Goal: Communication & Community: Share content

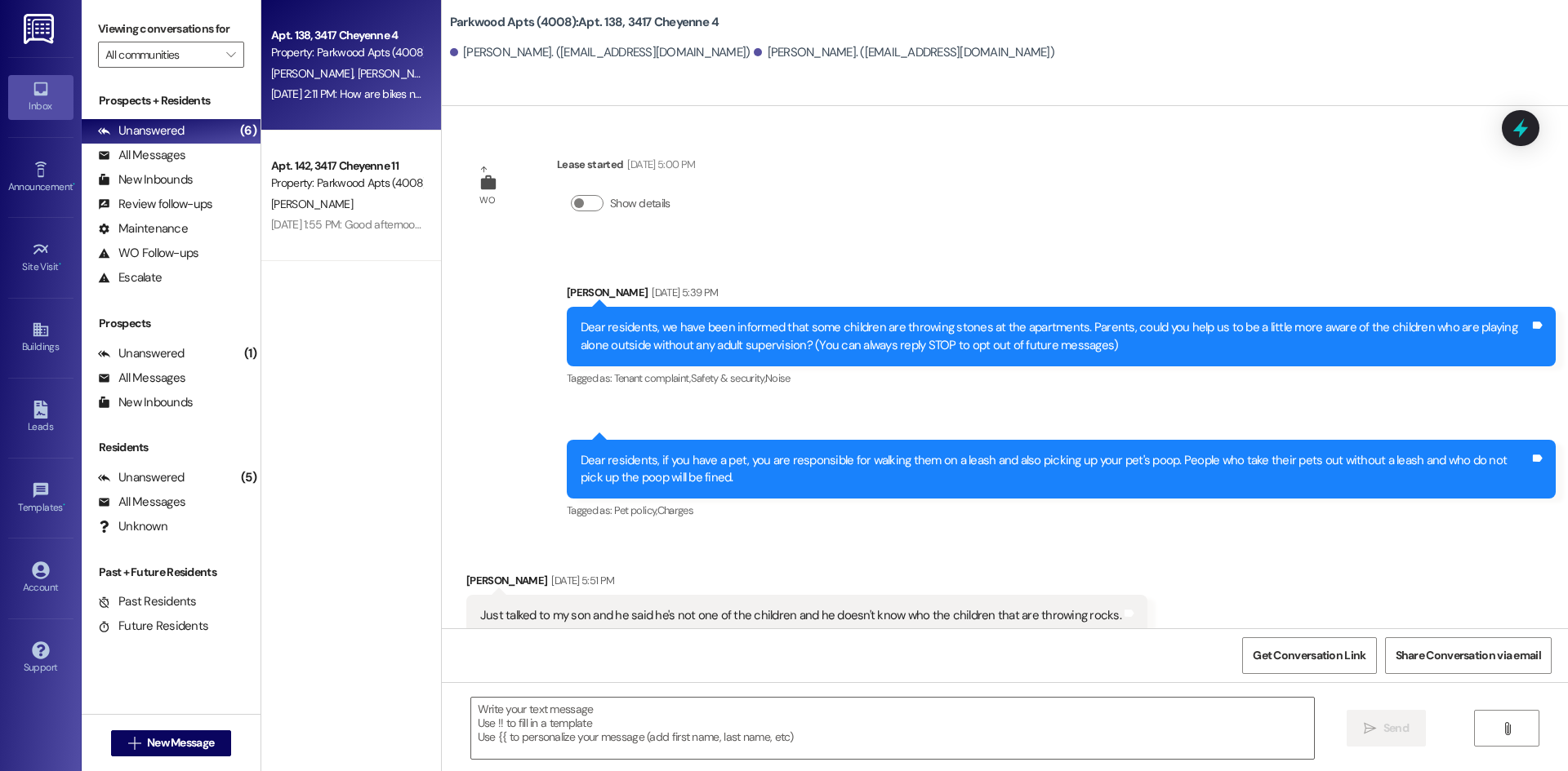
scroll to position [13628, 0]
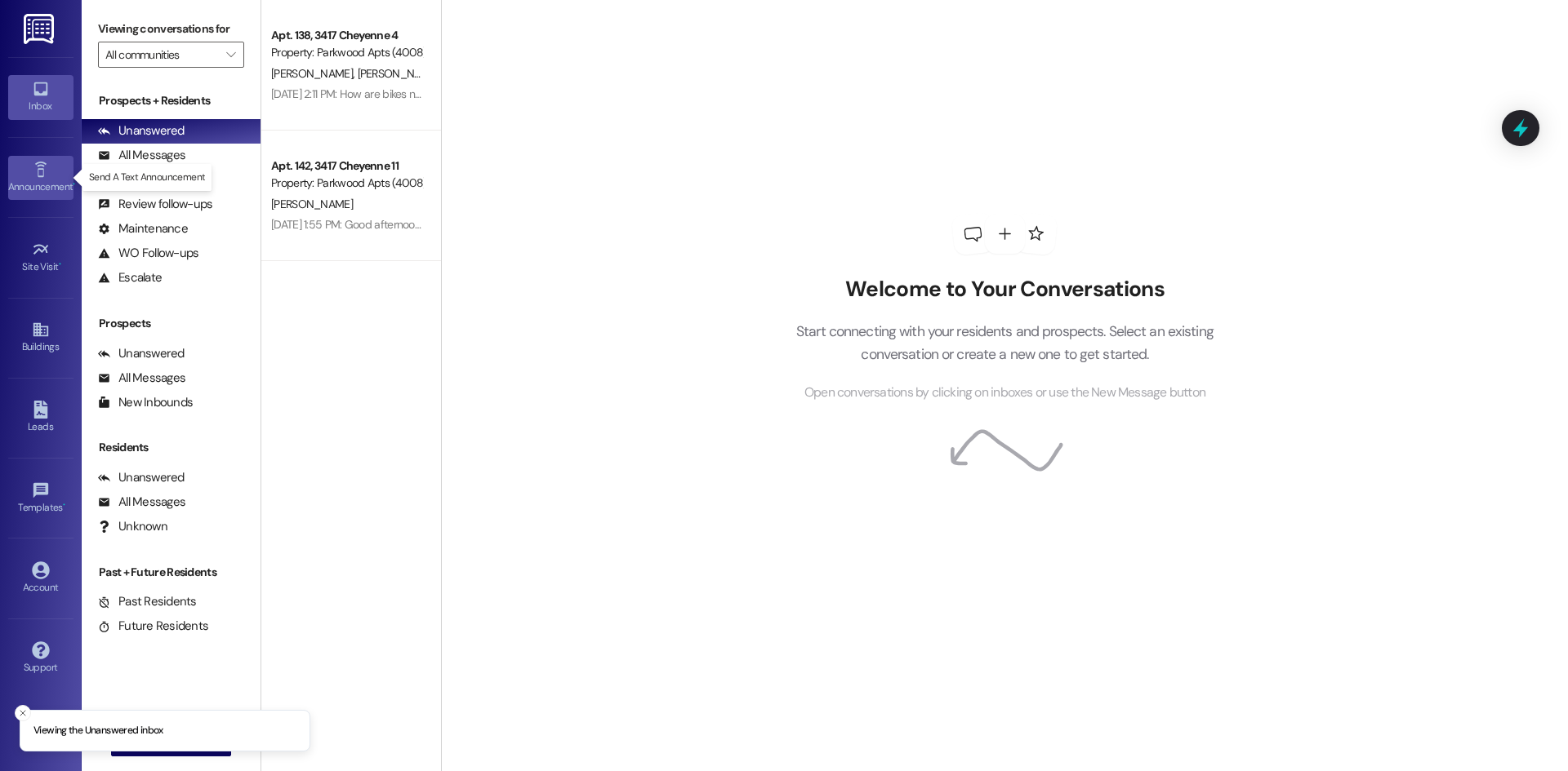
click at [42, 174] on icon at bounding box center [40, 169] width 12 height 16
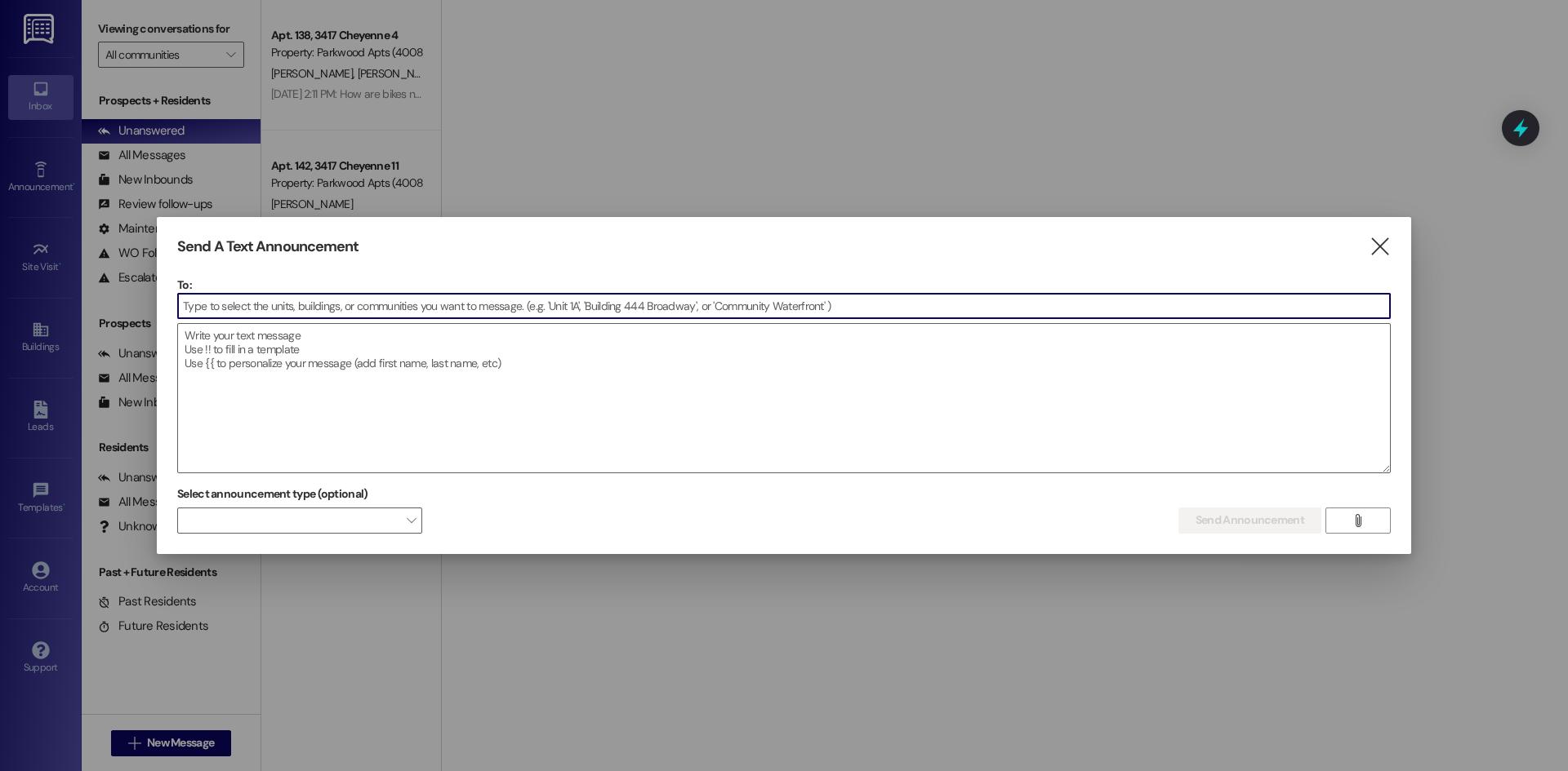
click at [329, 305] on input at bounding box center [784, 306] width 1212 height 24
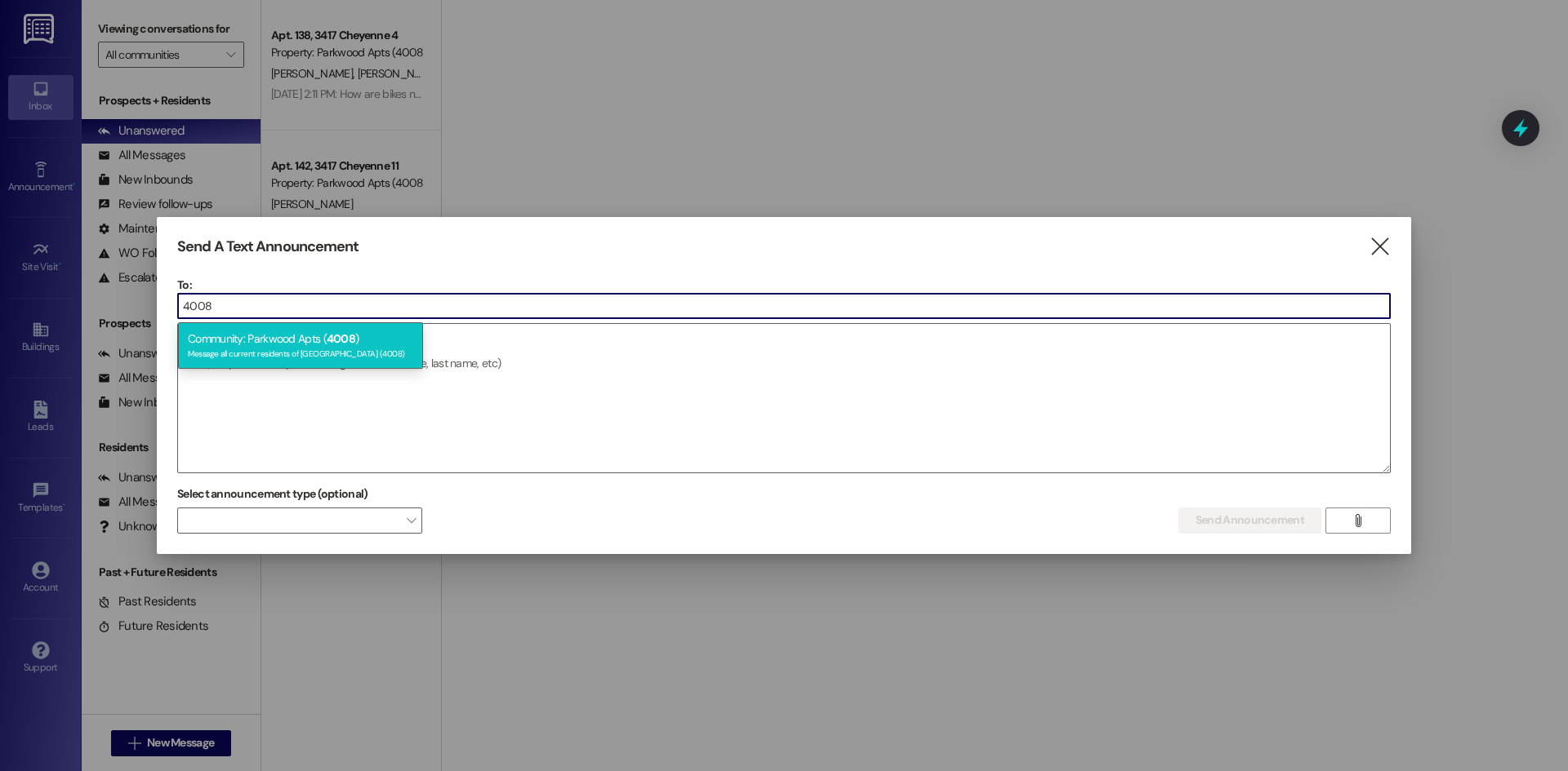
type input "4008"
click at [334, 349] on div "Message all current residents of [GEOGRAPHIC_DATA] (4008)" at bounding box center [300, 352] width 226 height 14
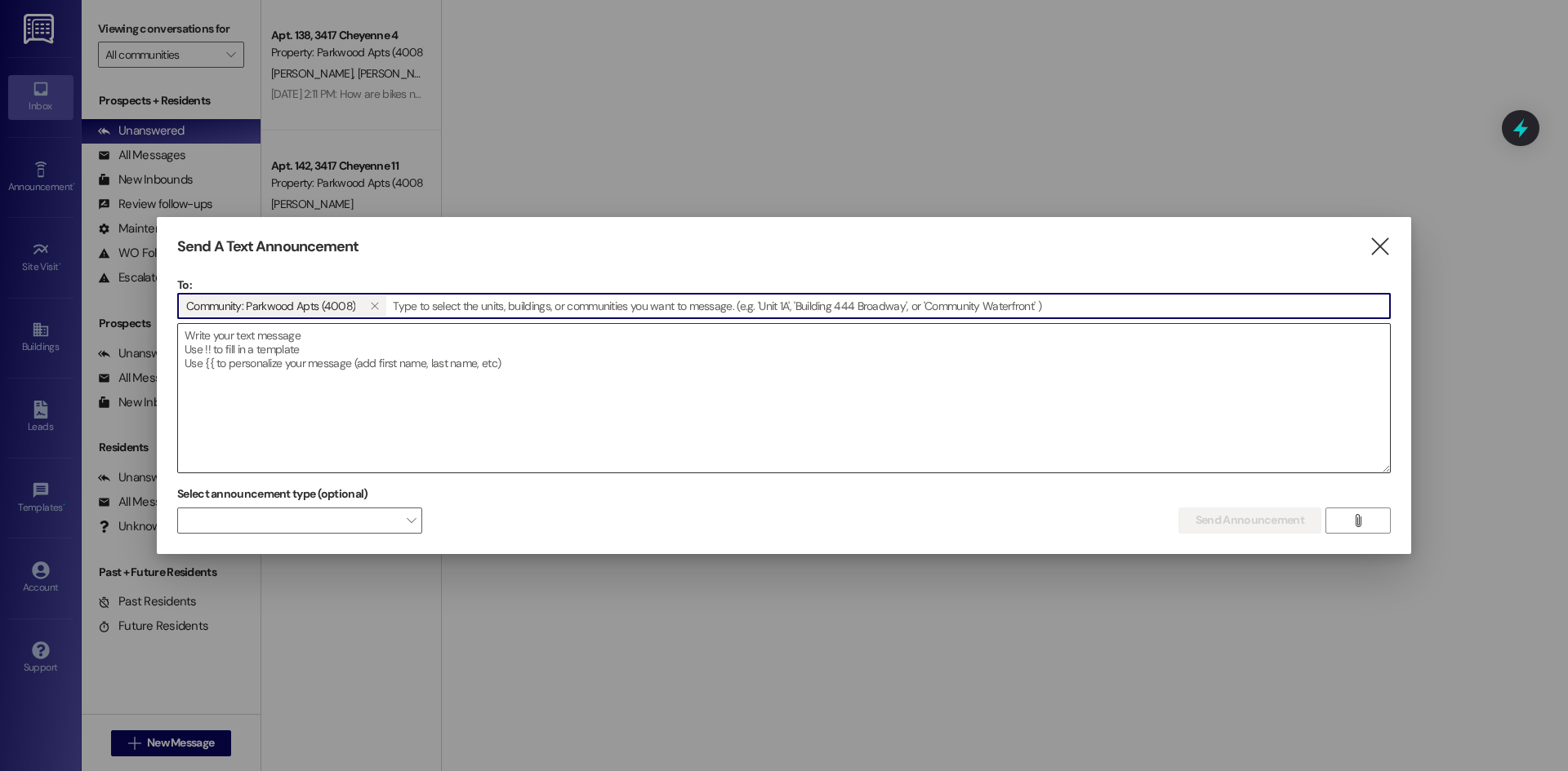
click at [300, 364] on textarea at bounding box center [784, 399] width 1212 height 149
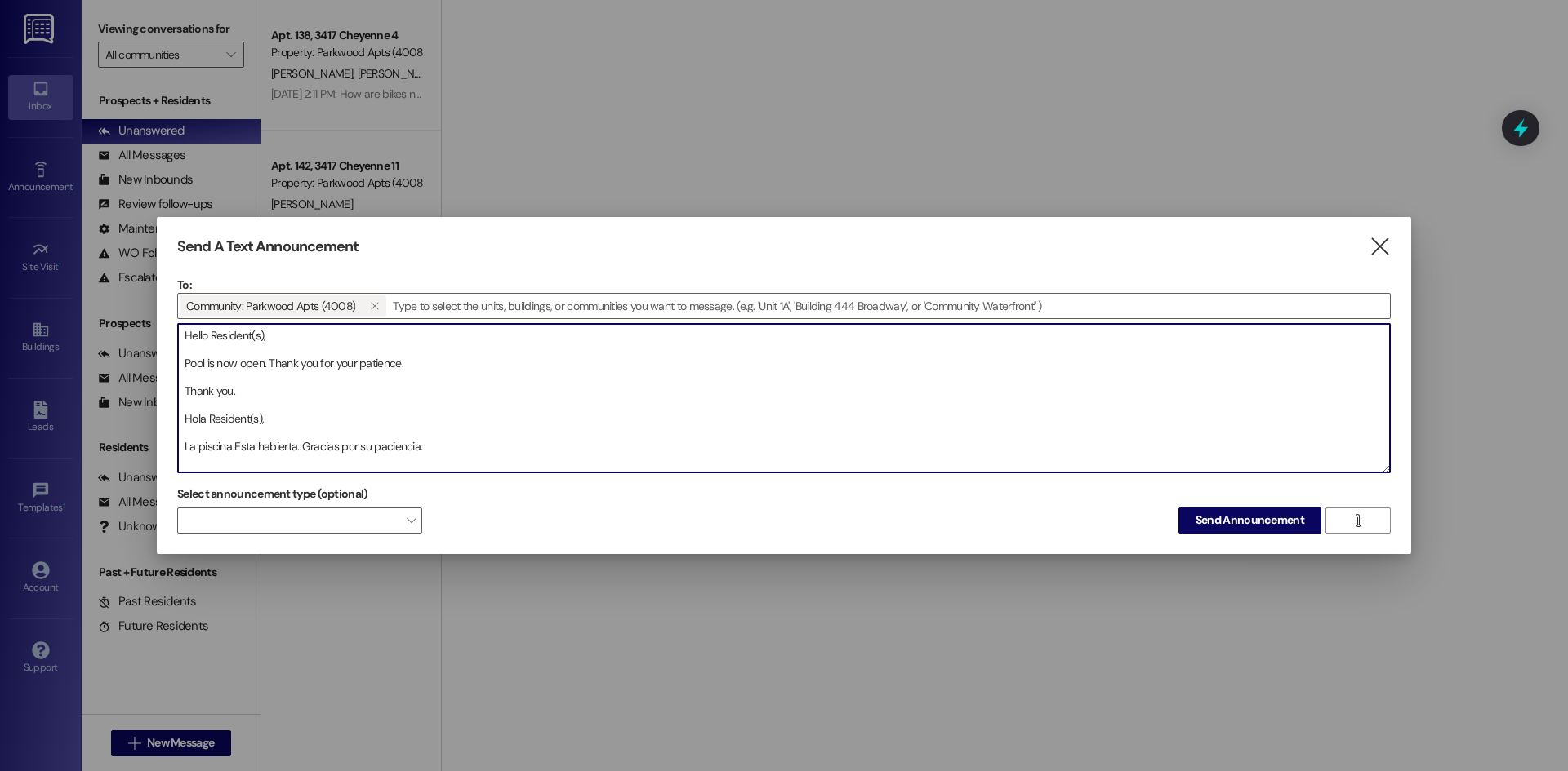
click at [240, 446] on textarea "Hello Resident(s), Pool is now open. Thank you for your patience. Thank you. Ho…" at bounding box center [784, 399] width 1212 height 149
click at [222, 449] on textarea "Hello Resident(s), Pool is now open. Thank you for your patience. Thank you. Ho…" at bounding box center [784, 399] width 1212 height 149
click at [520, 445] on textarea "Hello Resident(s), Pool is now open. Thank you for your patience. Thank you. Ho…" at bounding box center [784, 399] width 1212 height 149
click at [525, 444] on textarea "Hello Resident(s), Pool is now open. Thank you for your patience. Thank you. Ho…" at bounding box center [784, 399] width 1212 height 149
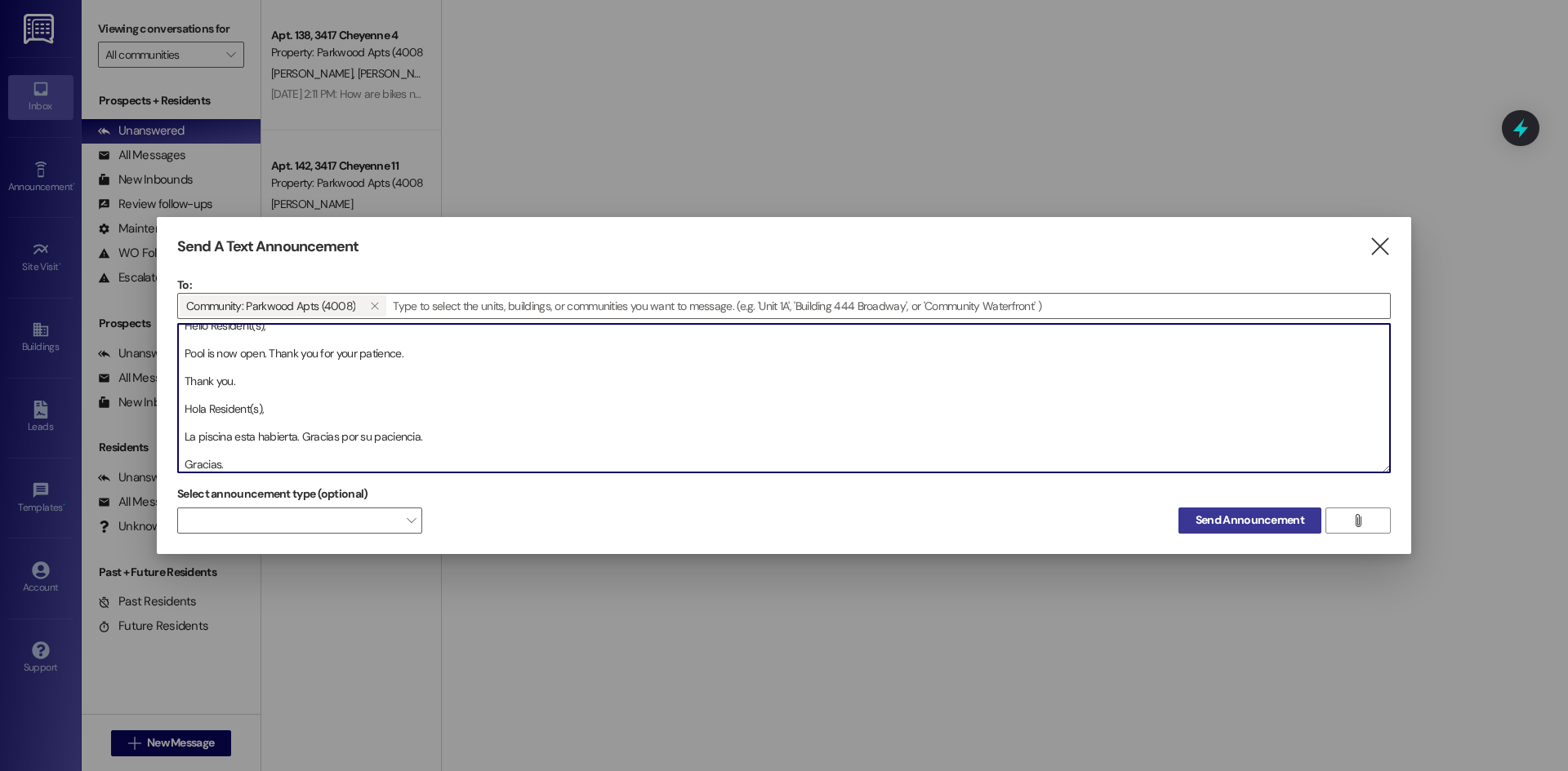
type textarea "Hello Resident(s), Pool is now open. Thank you for your patience. Thank you. Ho…"
click at [1280, 528] on span "Send Announcement" at bounding box center [1249, 521] width 109 height 18
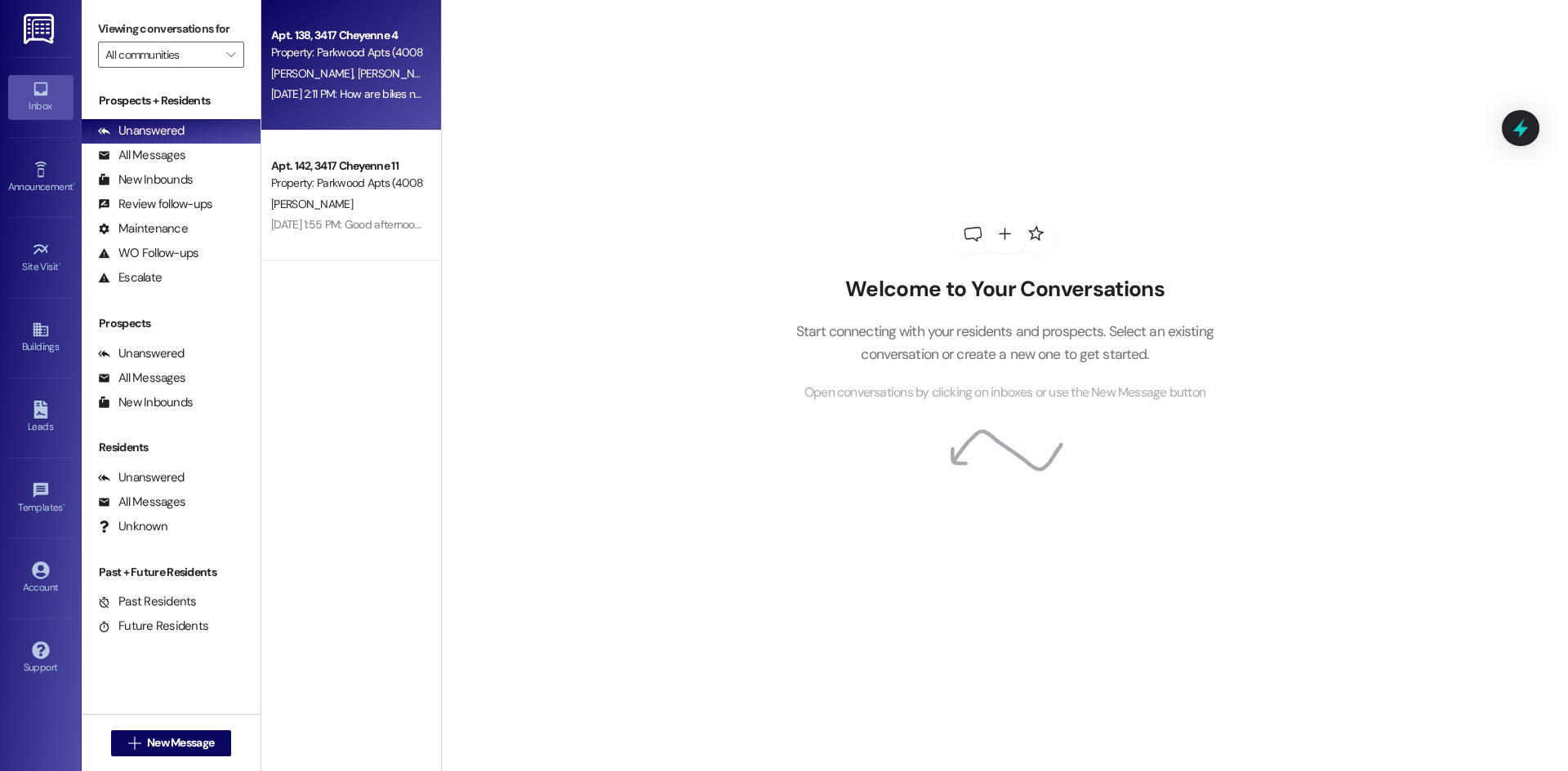
click at [377, 78] on div "[PERSON_NAME] [PERSON_NAME]" at bounding box center [347, 73] width 154 height 21
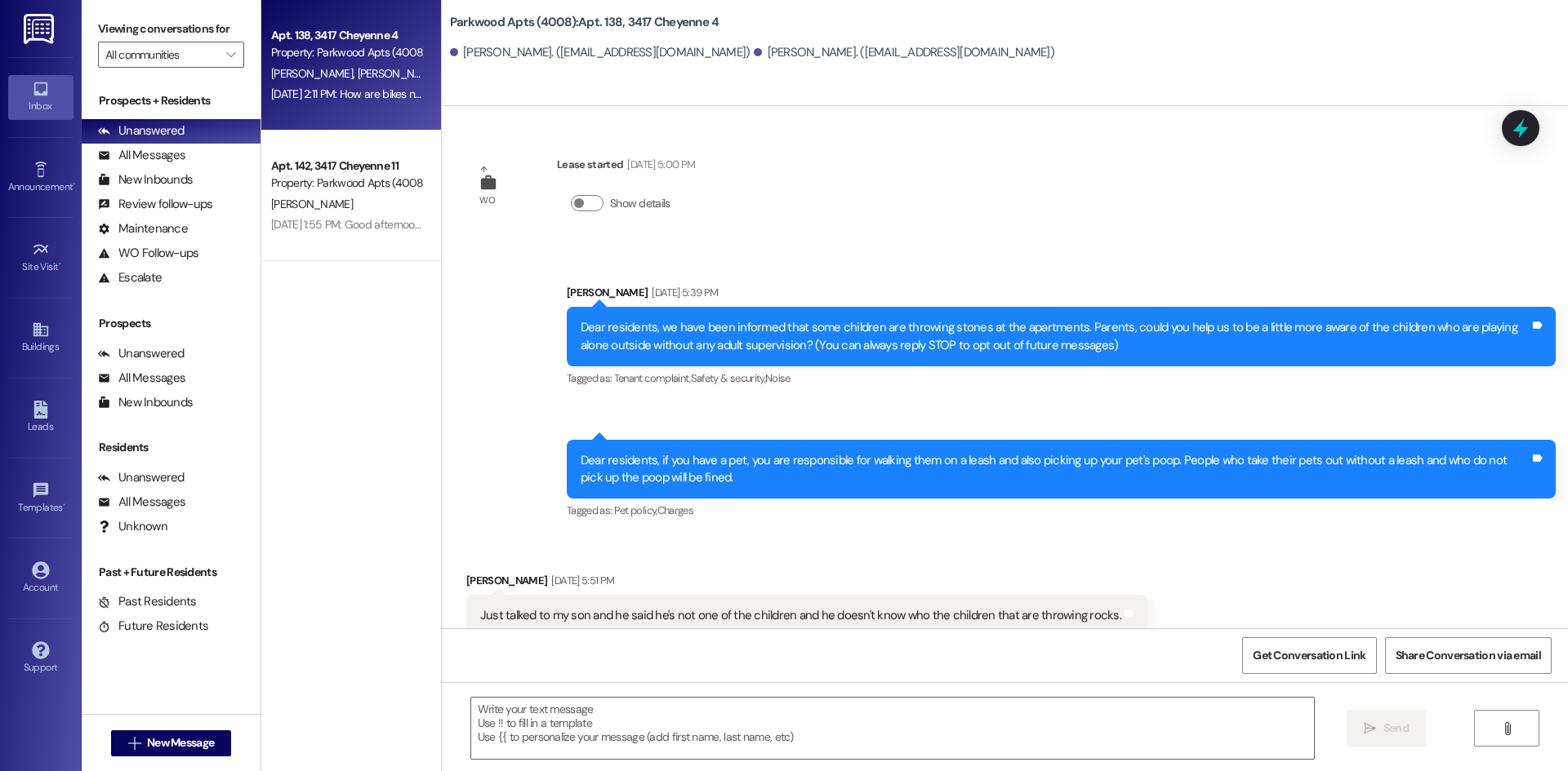
scroll to position [13941, 0]
